Goal: Task Accomplishment & Management: Manage account settings

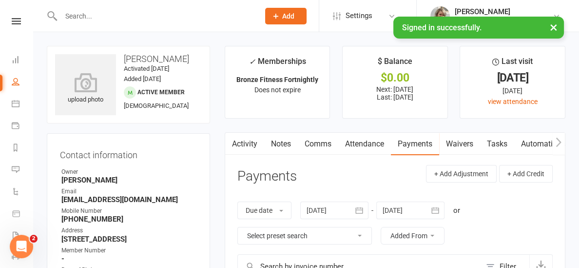
click at [12, 16] on nav "Clubworx Dashboard People Calendar Payments Reports Messages Automations Produc…" at bounding box center [16, 136] width 33 height 268
click at [19, 21] on icon at bounding box center [16, 21] width 9 height 6
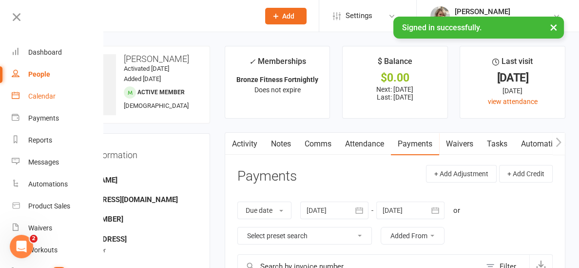
click at [44, 99] on div "Calendar" at bounding box center [41, 96] width 27 height 8
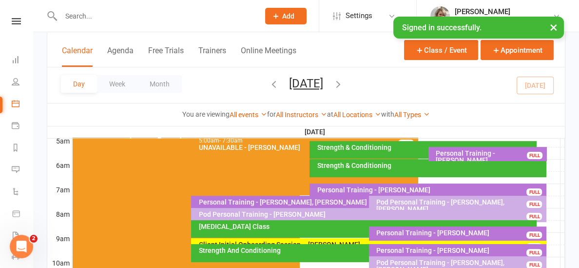
scroll to position [187, 0]
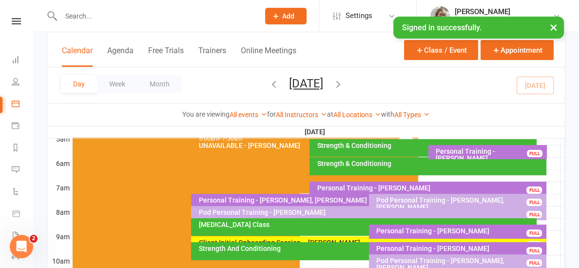
click at [320, 199] on div "Personal Training - [PERSON_NAME], [PERSON_NAME]" at bounding box center [366, 200] width 337 height 7
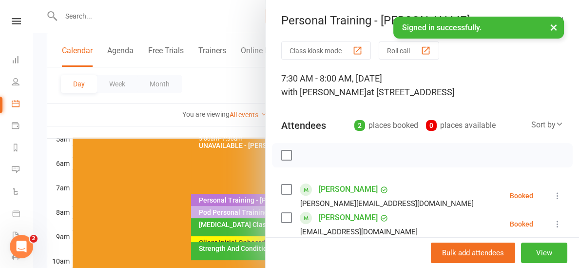
click at [556, 193] on icon at bounding box center [558, 196] width 10 height 10
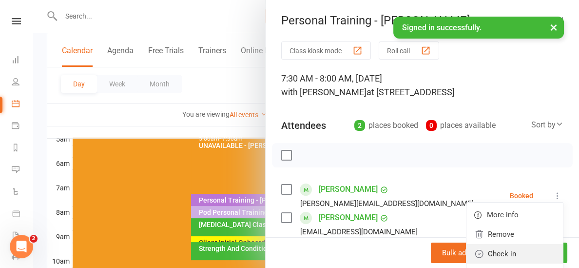
click at [509, 257] on link "Check in" at bounding box center [515, 254] width 97 height 20
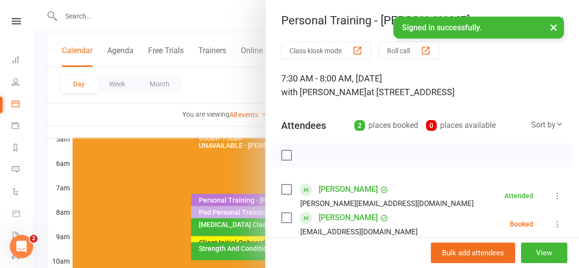
click at [556, 225] on icon at bounding box center [558, 224] width 10 height 10
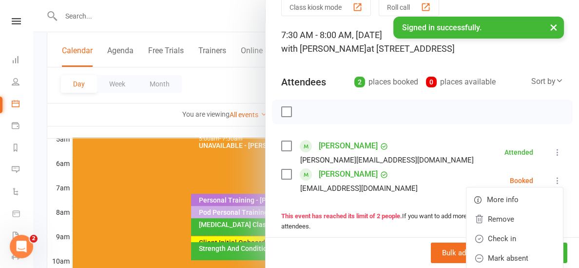
scroll to position [57, 0]
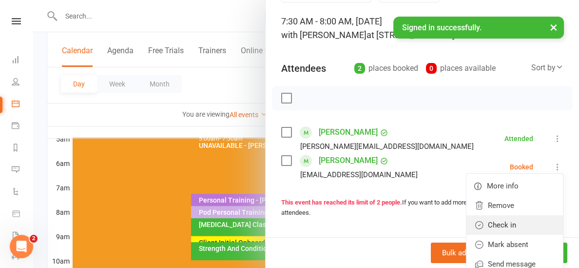
click at [514, 222] on link "Check in" at bounding box center [515, 225] width 97 height 20
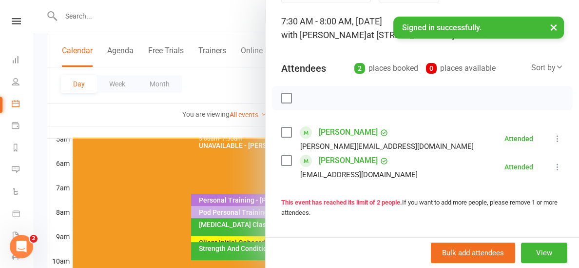
click at [188, 121] on div at bounding box center [306, 134] width 546 height 268
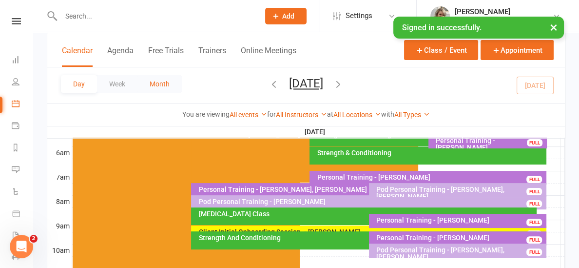
scroll to position [203, 0]
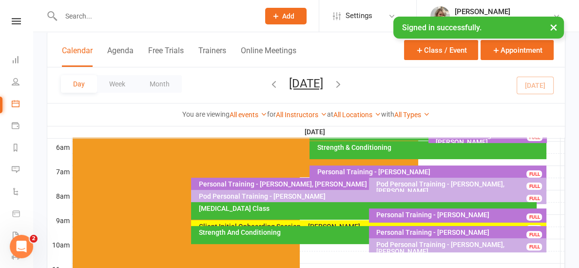
click at [312, 87] on button "[DATE]" at bounding box center [306, 84] width 34 height 14
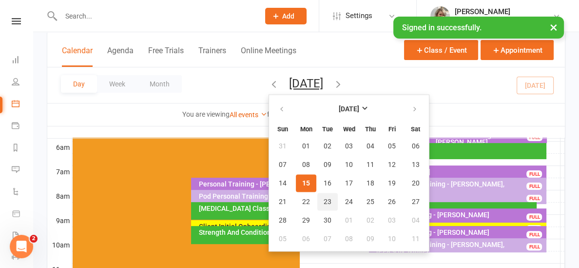
click at [324, 198] on span "23" at bounding box center [328, 202] width 8 height 8
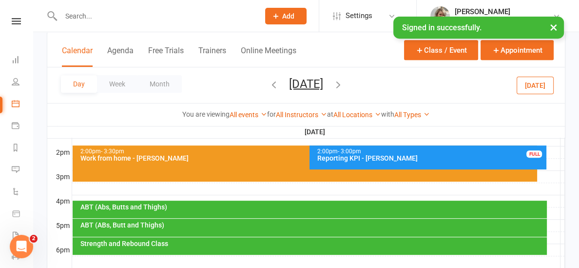
scroll to position [400, 0]
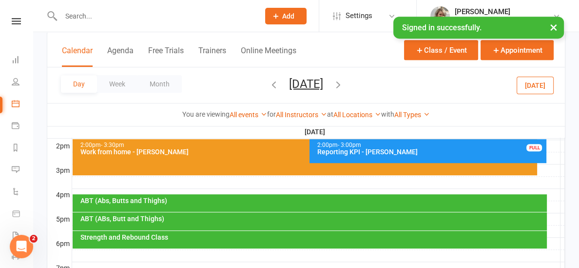
click at [344, 80] on icon "button" at bounding box center [338, 84] width 11 height 11
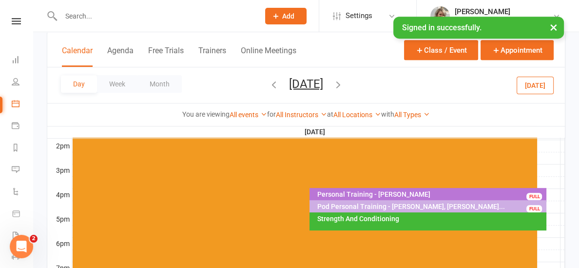
click at [344, 84] on icon "button" at bounding box center [338, 84] width 11 height 11
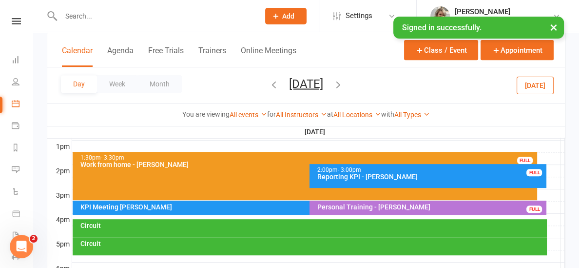
scroll to position [374, 0]
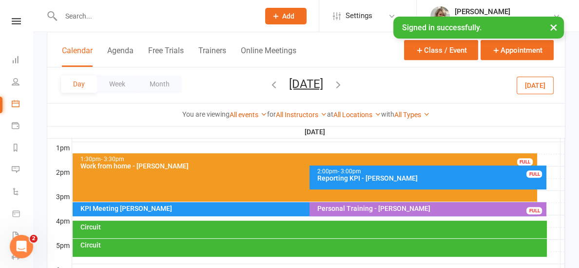
click at [269, 84] on icon "button" at bounding box center [274, 84] width 11 height 11
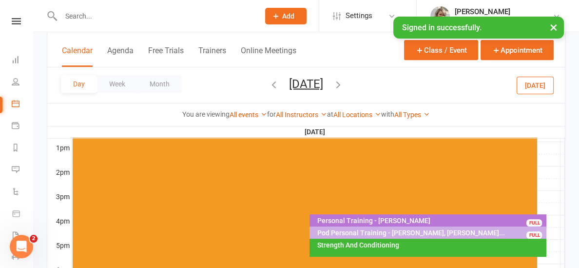
click at [269, 83] on icon "button" at bounding box center [274, 84] width 11 height 11
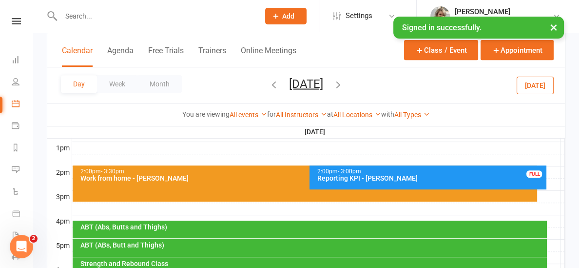
click at [548, 81] on button "[DATE]" at bounding box center [535, 85] width 37 height 18
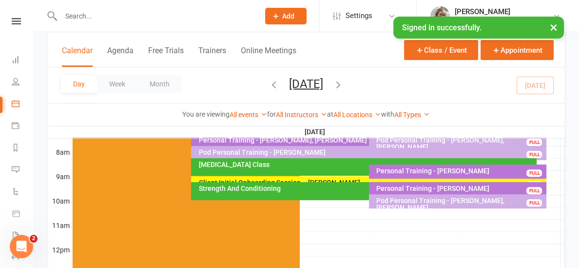
scroll to position [243, 0]
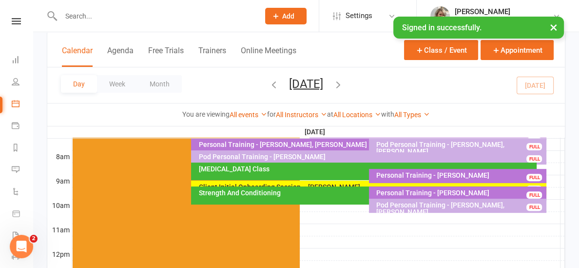
click at [352, 170] on div "[MEDICAL_DATA] Class" at bounding box center [366, 168] width 337 height 7
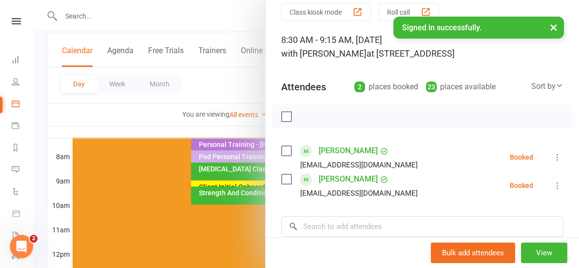
scroll to position [38, 0]
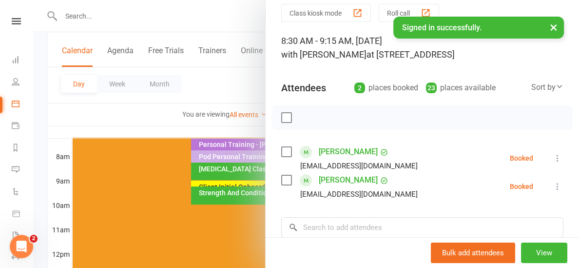
click at [215, 126] on div at bounding box center [306, 134] width 546 height 268
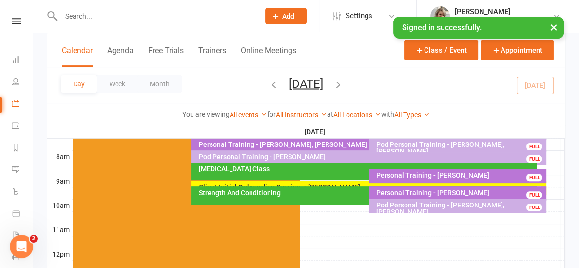
click at [290, 192] on div "Strength And Conditioning" at bounding box center [366, 192] width 337 height 7
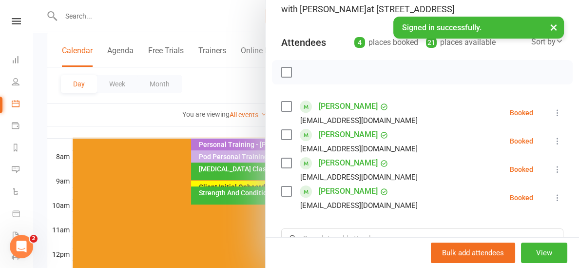
scroll to position [81, 0]
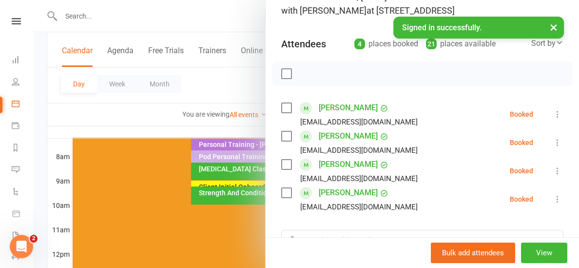
click at [251, 128] on div at bounding box center [306, 134] width 546 height 268
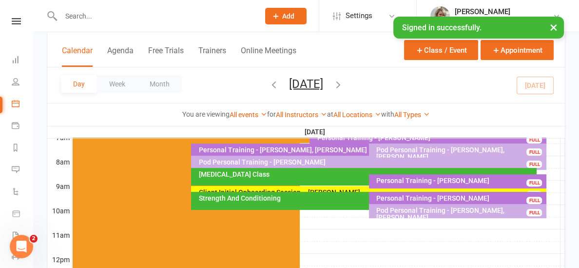
scroll to position [243, 0]
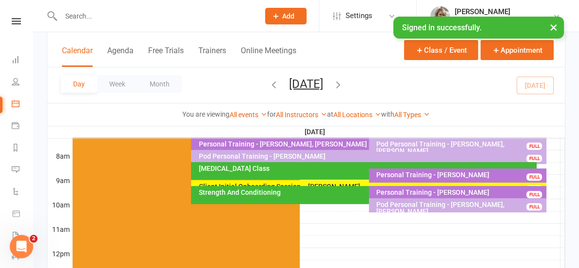
click at [289, 82] on button "[DATE]" at bounding box center [306, 84] width 34 height 14
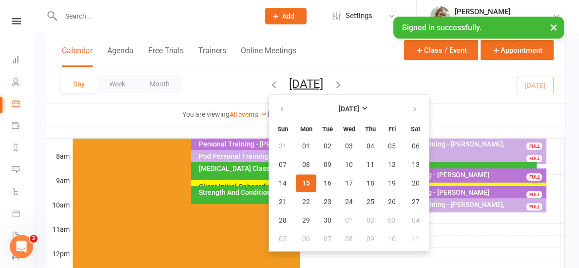
click at [203, 124] on div "You are viewing All events All events Empty events Full events Non-empty events…" at bounding box center [306, 114] width 518 height 22
click at [445, 109] on div "You are viewing All events All events Empty events Full events Non-empty events…" at bounding box center [306, 114] width 507 height 11
click at [324, 179] on span "16" at bounding box center [328, 183] width 8 height 8
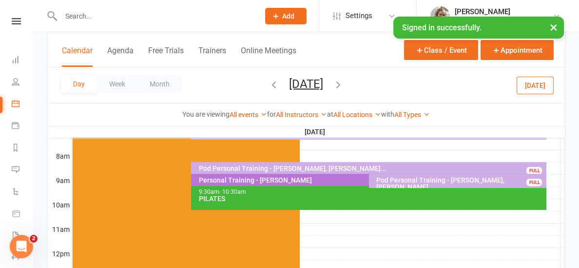
click at [82, 85] on button "Day" at bounding box center [79, 84] width 36 height 18
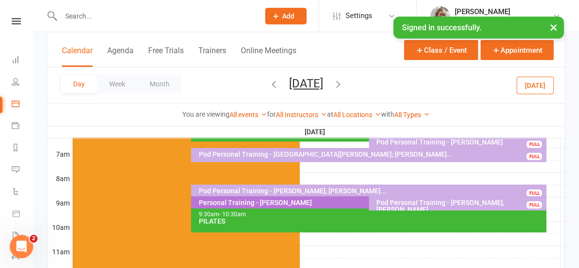
scroll to position [199, 0]
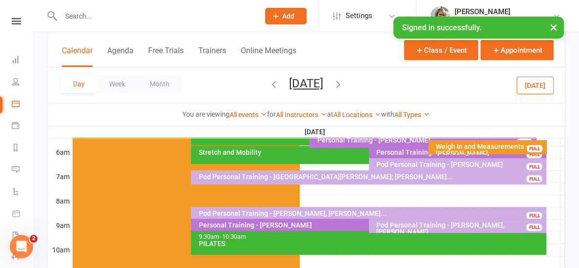
click at [536, 83] on button "[DATE]" at bounding box center [535, 85] width 37 height 18
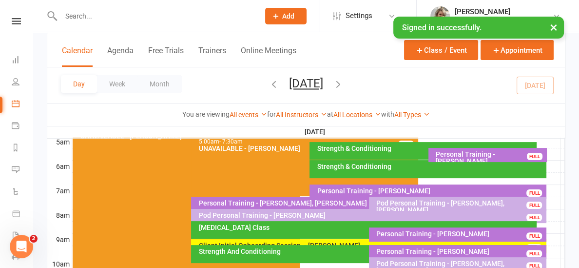
scroll to position [244, 0]
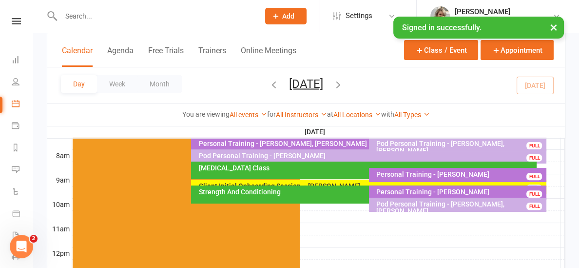
click at [233, 194] on div "Strength And Conditioning" at bounding box center [366, 191] width 337 height 7
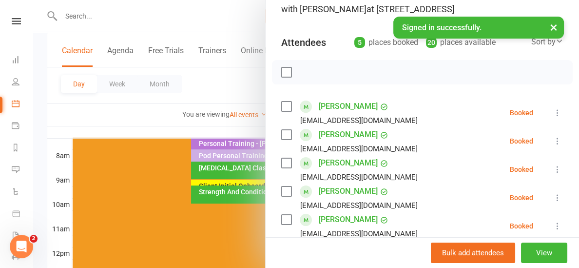
scroll to position [82, 0]
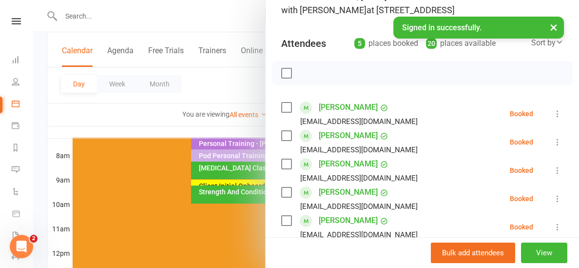
click at [151, 117] on div at bounding box center [306, 134] width 546 height 268
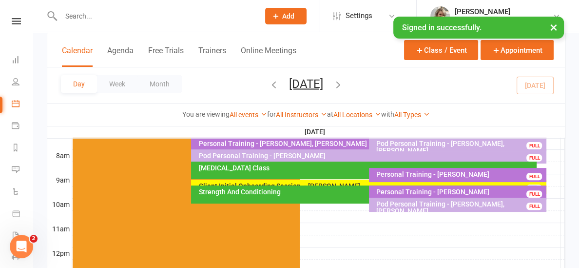
click at [241, 169] on div "[MEDICAL_DATA] Class" at bounding box center [366, 167] width 337 height 7
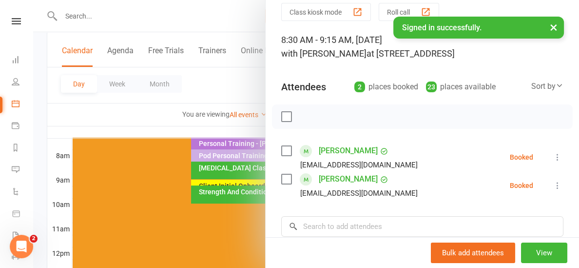
scroll to position [41, 0]
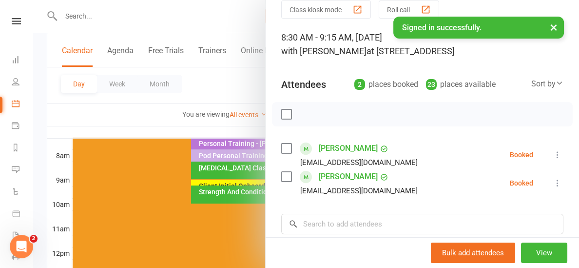
click at [146, 124] on div at bounding box center [306, 134] width 546 height 268
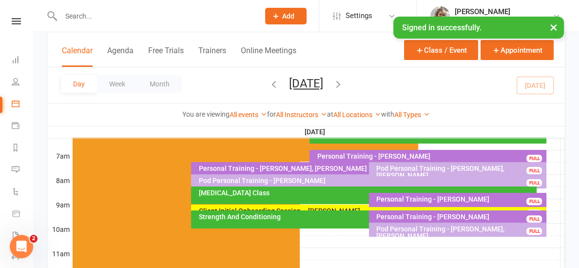
scroll to position [215, 0]
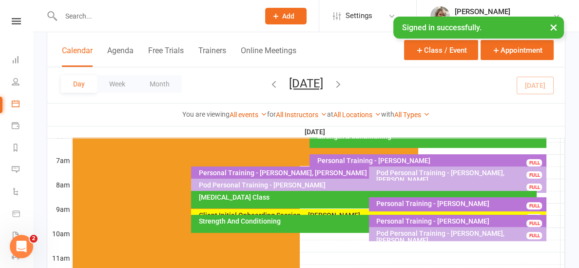
click at [289, 80] on button "[DATE]" at bounding box center [306, 84] width 34 height 14
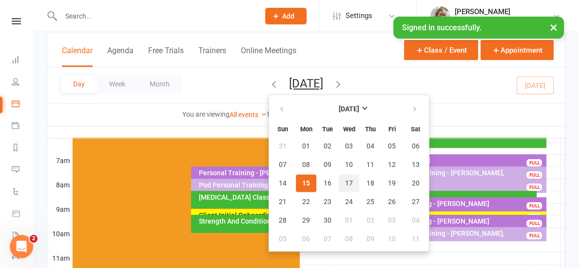
click at [345, 185] on span "17" at bounding box center [349, 183] width 8 height 8
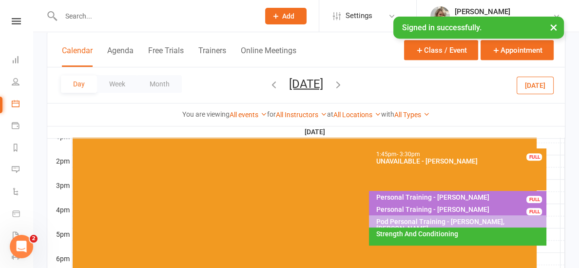
scroll to position [386, 0]
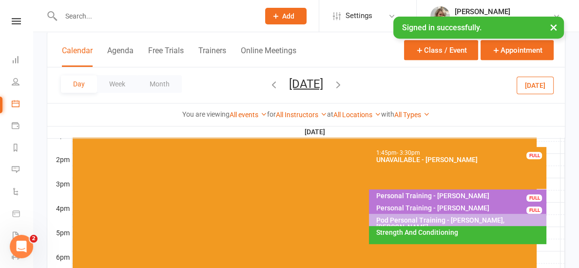
click at [390, 197] on div "Personal Training - [PERSON_NAME]" at bounding box center [460, 195] width 169 height 7
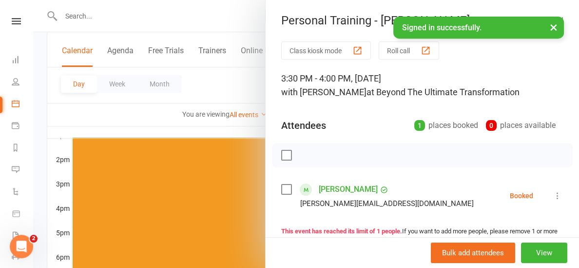
click at [219, 131] on div at bounding box center [306, 134] width 546 height 268
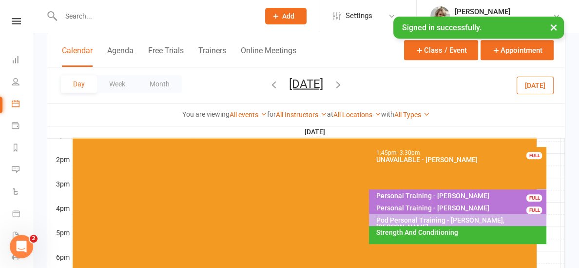
click at [220, 127] on th "[DATE]" at bounding box center [316, 132] width 489 height 12
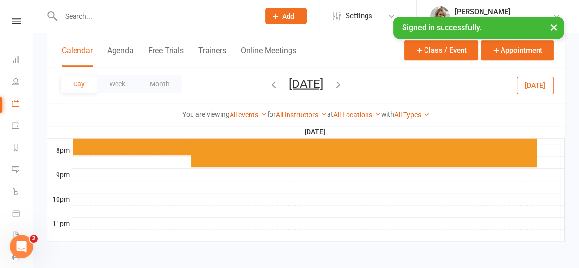
scroll to position [537, 0]
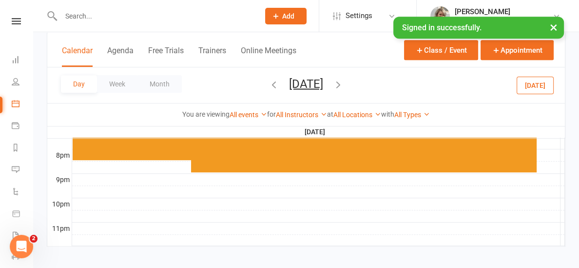
click at [405, 215] on div at bounding box center [318, 216] width 493 height 12
click at [390, 191] on button "Add Appointment" at bounding box center [410, 193] width 57 height 12
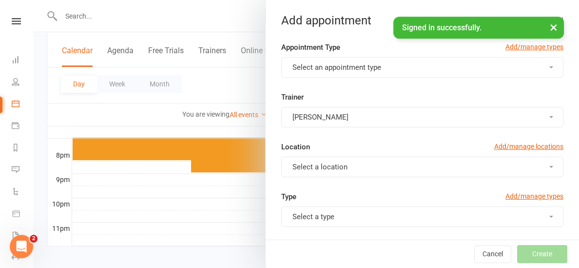
click at [381, 68] on button "Select an appointment type" at bounding box center [422, 67] width 282 height 20
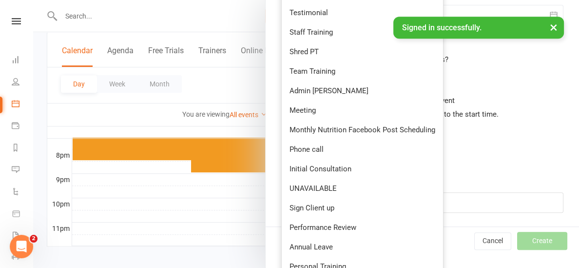
scroll to position [421, 0]
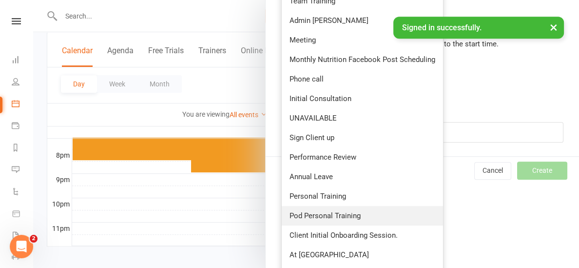
click at [362, 211] on link "Pod Personal Training" at bounding box center [362, 216] width 161 height 20
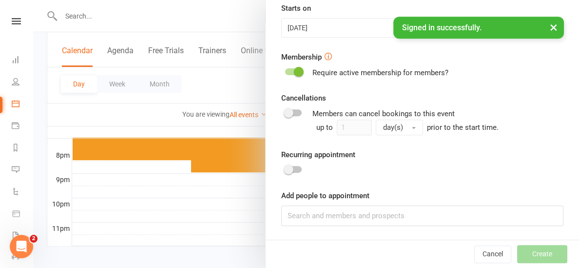
type input "11:00pm"
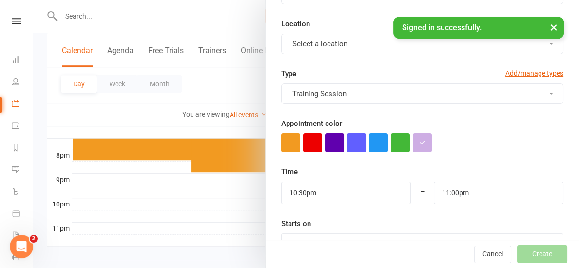
scroll to position [127, 0]
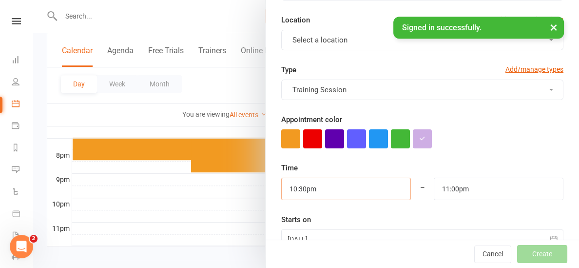
click at [353, 191] on input "10:30pm" at bounding box center [346, 189] width 130 height 22
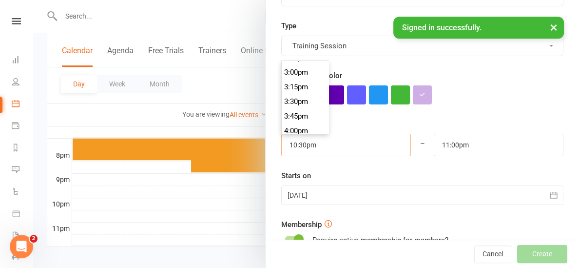
scroll to position [873, 0]
click at [301, 69] on li "3:00pm" at bounding box center [305, 73] width 47 height 15
type input "3:00pm"
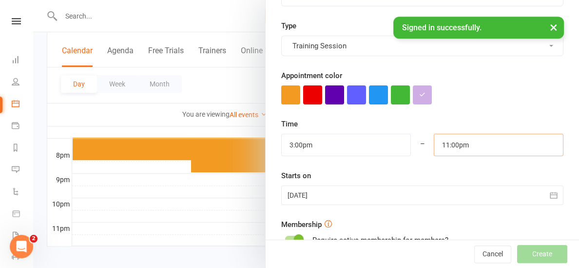
click at [472, 142] on input "11:00pm" at bounding box center [499, 145] width 130 height 22
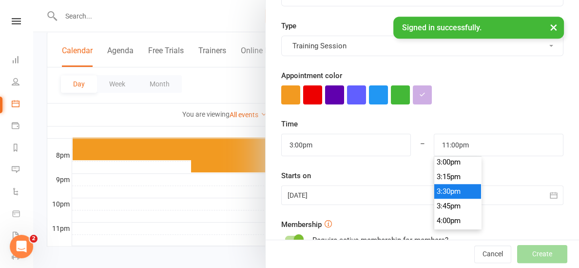
type input "3:30pm"
click at [445, 184] on li "3:30pm" at bounding box center [458, 191] width 47 height 15
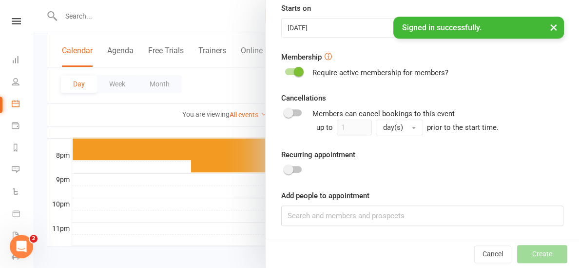
scroll to position [543, 0]
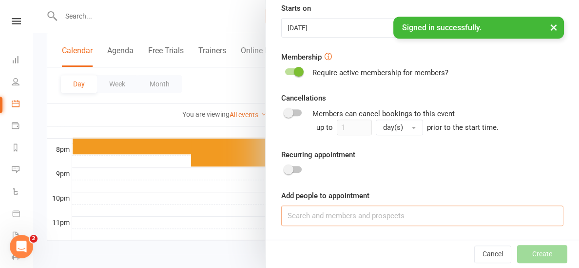
click at [355, 212] on input at bounding box center [422, 215] width 282 height 20
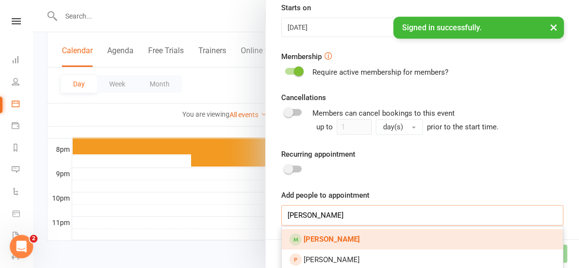
type input "[PERSON_NAME]"
click at [357, 244] on link "[PERSON_NAME]" at bounding box center [422, 239] width 281 height 20
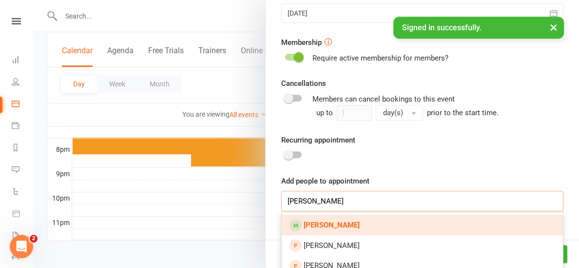
scroll to position [354, 0]
type input "[PERSON_NAME]"
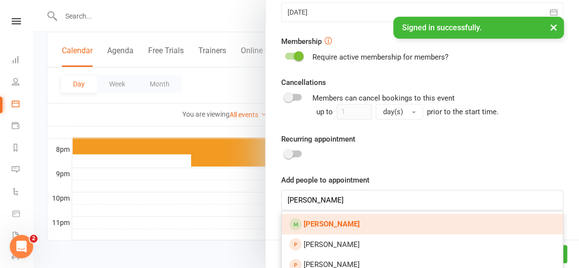
click at [333, 225] on strong "[PERSON_NAME]" at bounding box center [332, 223] width 56 height 9
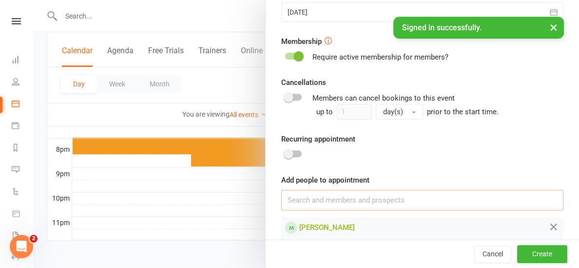
scroll to position [385, 0]
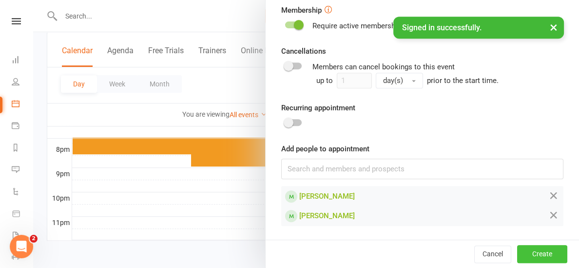
click at [540, 250] on button "Create" at bounding box center [543, 254] width 50 height 18
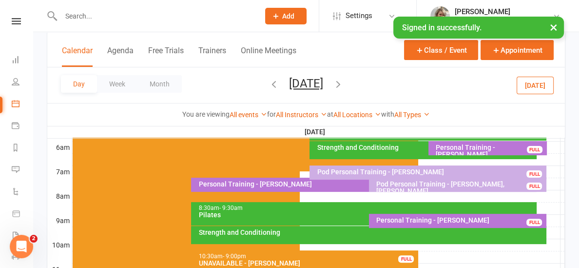
scroll to position [203, 0]
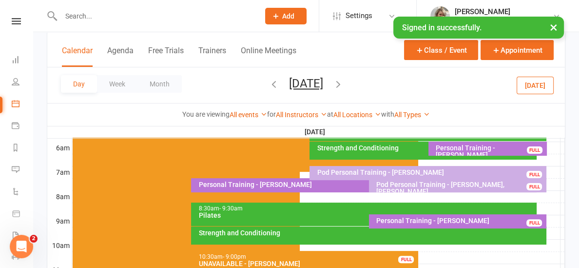
click at [396, 182] on div "Pod Personal Training - [PERSON_NAME], [PERSON_NAME]" at bounding box center [460, 188] width 169 height 14
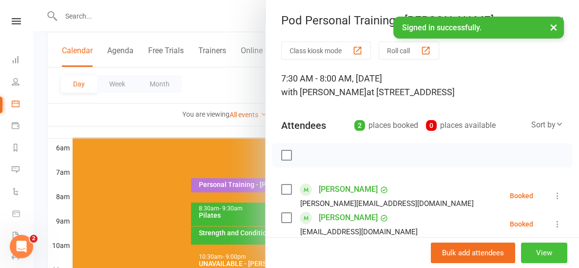
click at [550, 251] on button "View" at bounding box center [544, 252] width 46 height 20
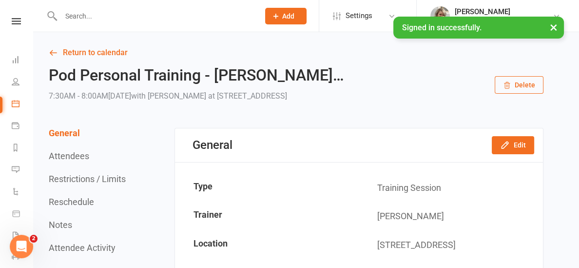
click at [526, 89] on button "Delete" at bounding box center [519, 85] width 49 height 18
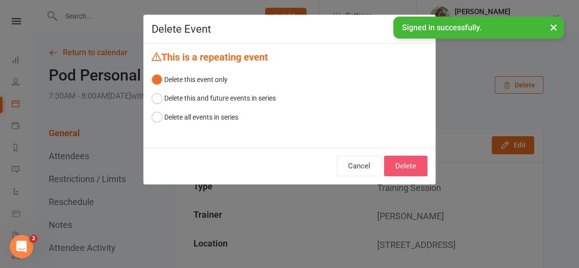
click at [412, 163] on button "Delete" at bounding box center [405, 166] width 43 height 20
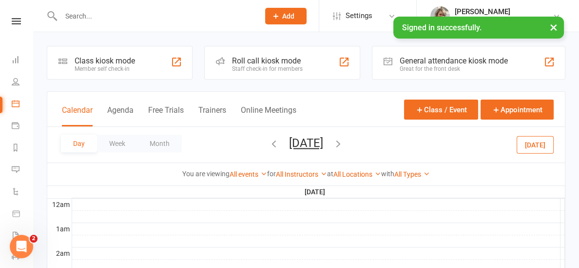
click at [289, 146] on button "[DATE]" at bounding box center [306, 143] width 34 height 14
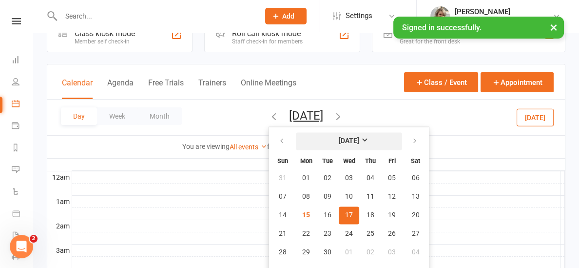
scroll to position [28, 0]
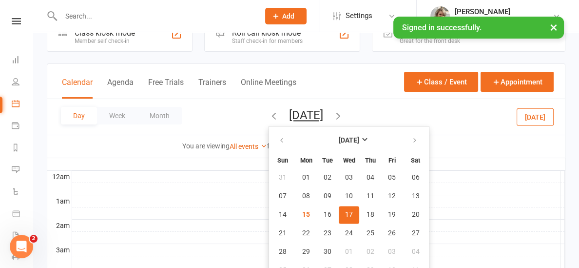
click at [425, 229] on div at bounding box center [318, 225] width 493 height 12
click at [324, 229] on span "23" at bounding box center [328, 233] width 8 height 8
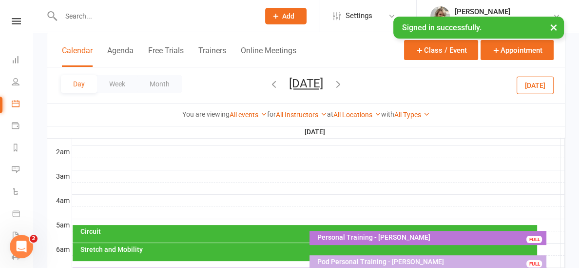
scroll to position [122, 0]
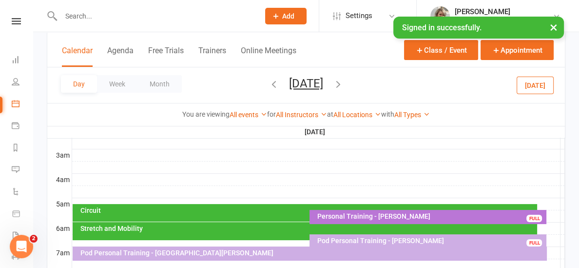
click at [269, 85] on icon "button" at bounding box center [274, 84] width 11 height 11
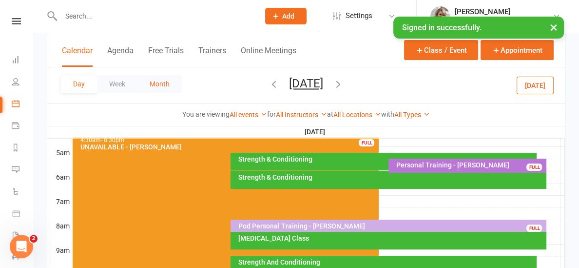
scroll to position [177, 0]
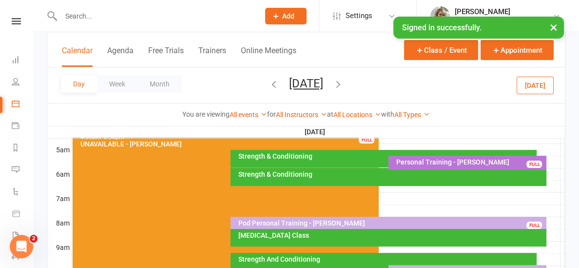
click at [303, 82] on button "[DATE]" at bounding box center [306, 84] width 34 height 14
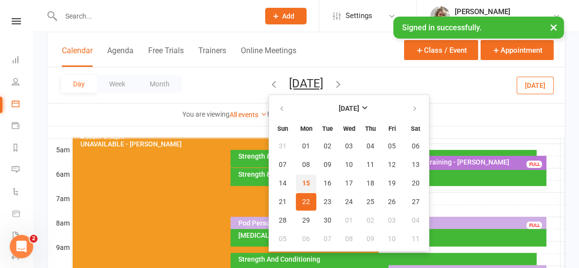
click at [302, 182] on span "15" at bounding box center [306, 183] width 8 height 8
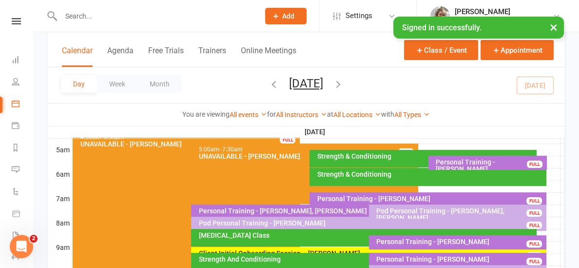
click at [273, 211] on div "Personal Training - [PERSON_NAME], [PERSON_NAME]" at bounding box center [366, 210] width 337 height 7
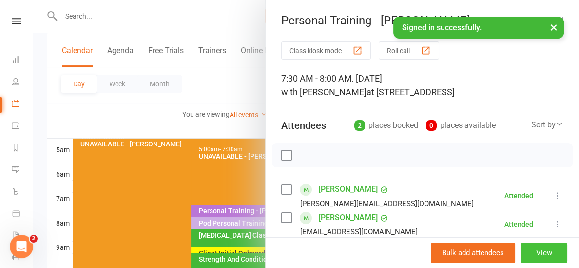
click at [535, 251] on button "View" at bounding box center [544, 252] width 46 height 20
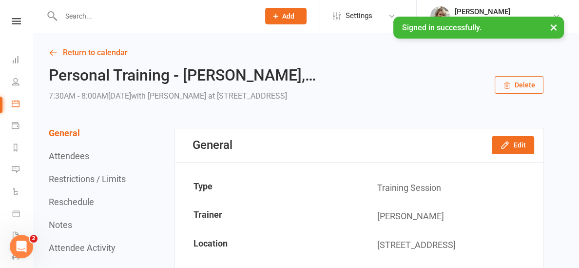
click at [517, 78] on button "Delete" at bounding box center [519, 85] width 49 height 18
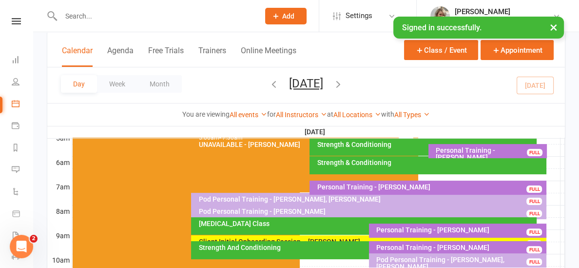
scroll to position [178, 0]
